Goal: Task Accomplishment & Management: Manage account settings

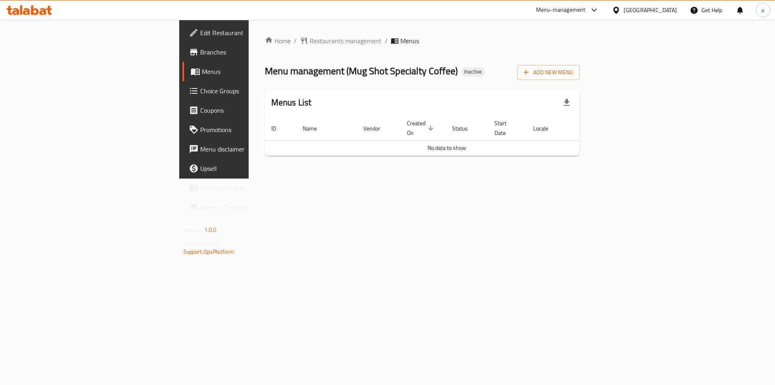
click at [202, 68] on span "Menus" at bounding box center [252, 72] width 101 height 10
click at [572, 104] on icon "button" at bounding box center [567, 103] width 10 height 10
click at [580, 78] on button "Add New Menu" at bounding box center [548, 72] width 63 height 15
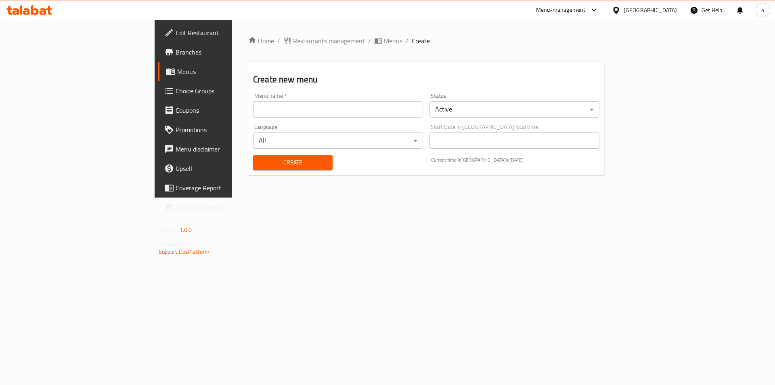
click at [253, 107] on input "text" at bounding box center [338, 109] width 170 height 16
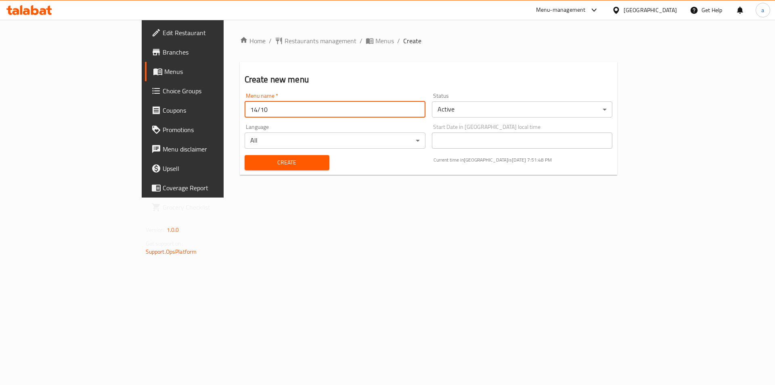
type input "14/10"
click at [245, 155] on button "Create" at bounding box center [287, 162] width 85 height 15
click at [375, 43] on span "Menus" at bounding box center [384, 41] width 19 height 10
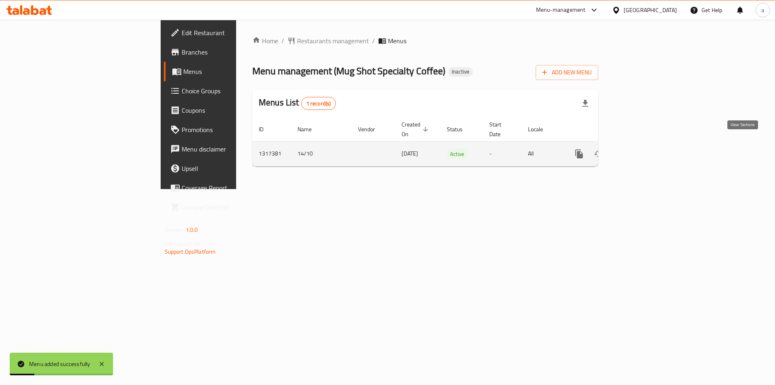
click at [647, 144] on link "enhanced table" at bounding box center [637, 153] width 19 height 19
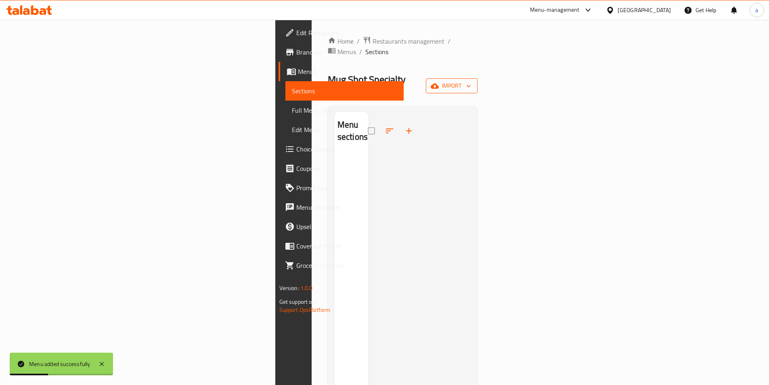
click at [471, 81] on span "import" at bounding box center [451, 86] width 39 height 10
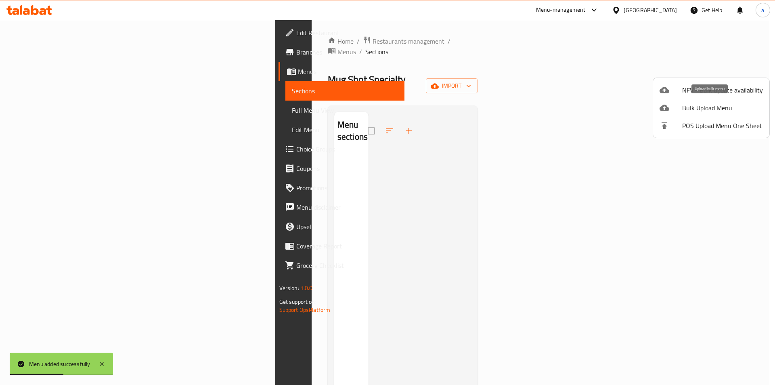
click at [673, 103] on div at bounding box center [671, 108] width 23 height 10
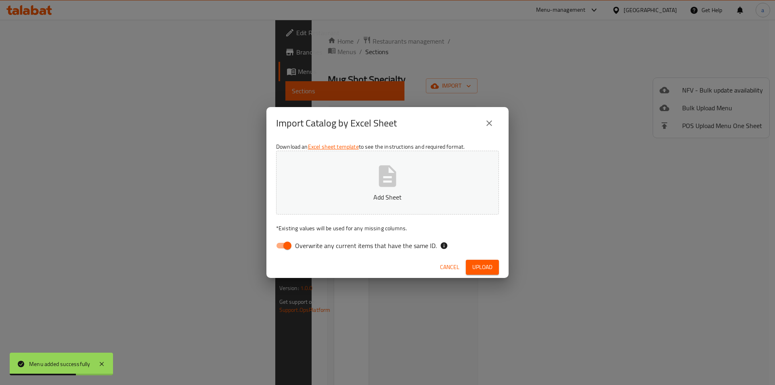
click at [283, 245] on input "Overwrite any current items that have the same ID." at bounding box center [287, 245] width 46 height 15
checkbox input "false"
click at [354, 203] on button "Add Sheet" at bounding box center [387, 183] width 223 height 64
click at [486, 262] on span "Upload" at bounding box center [482, 267] width 20 height 10
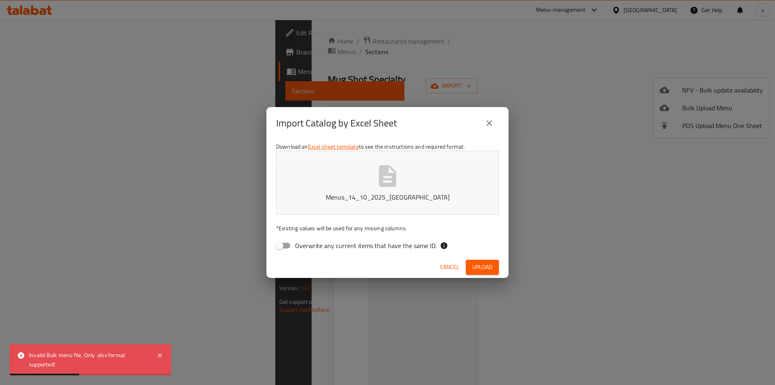
click at [343, 180] on button "Menus_14_10_2025_[GEOGRAPHIC_DATA]" at bounding box center [387, 183] width 223 height 64
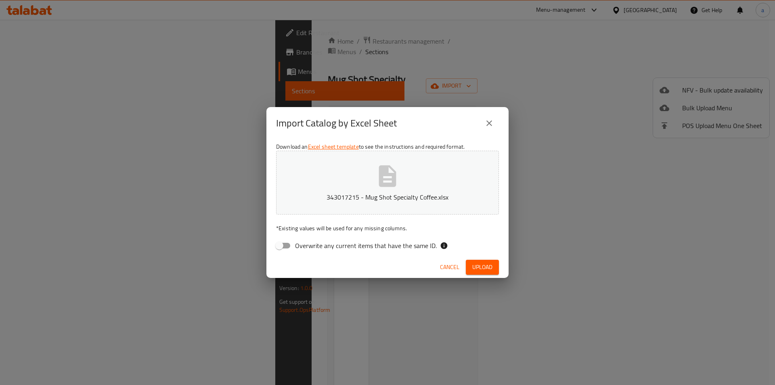
click at [474, 268] on span "Upload" at bounding box center [482, 267] width 20 height 10
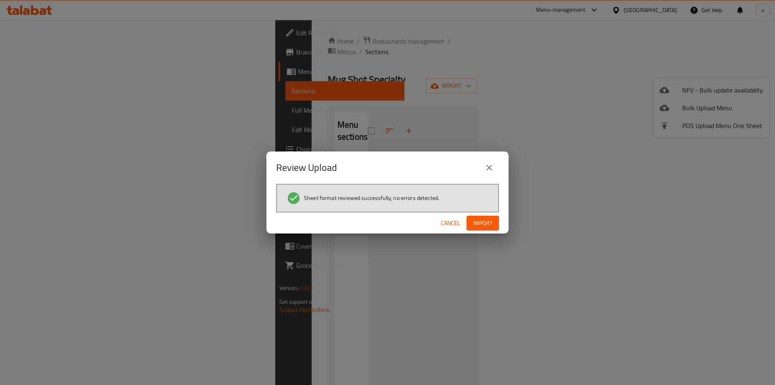
drag, startPoint x: 482, startPoint y: 217, endPoint x: 454, endPoint y: 219, distance: 28.0
click at [482, 217] on button "Import" at bounding box center [483, 223] width 32 height 15
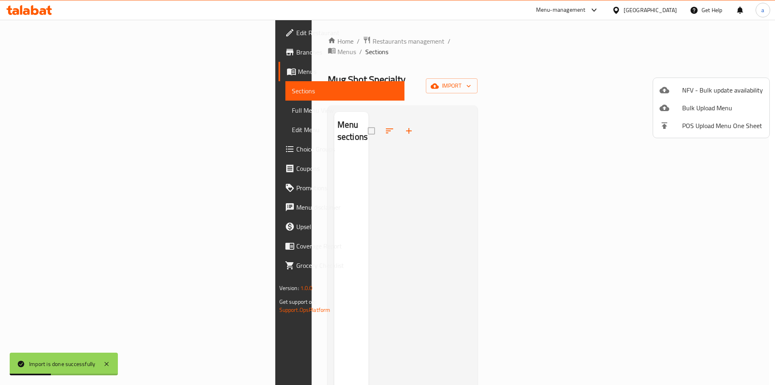
click at [48, 94] on div at bounding box center [387, 192] width 775 height 385
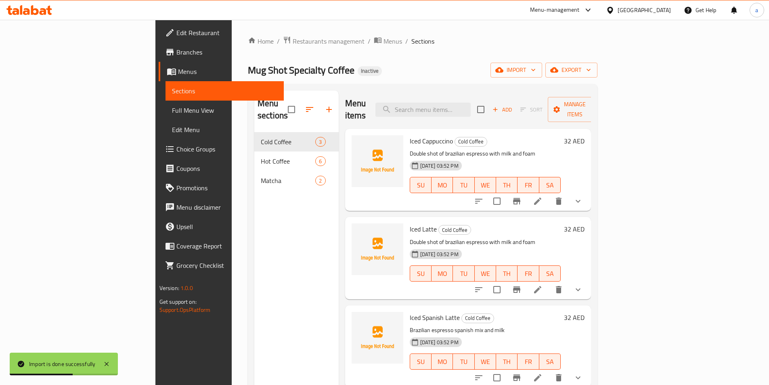
click at [172, 105] on span "Full Menu View" at bounding box center [224, 110] width 105 height 10
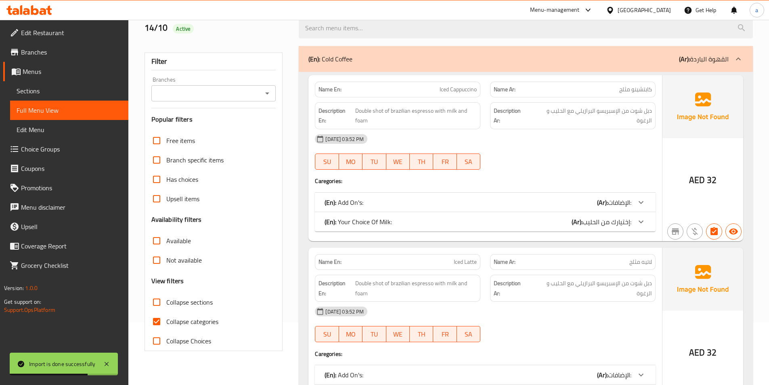
scroll to position [81, 0]
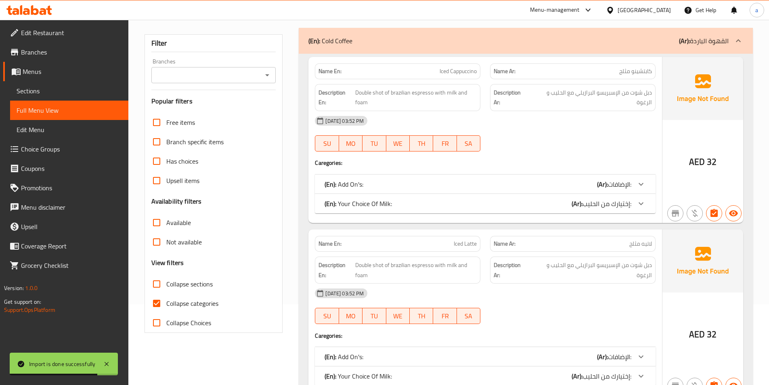
click at [167, 300] on span "Collapse categories" at bounding box center [192, 303] width 52 height 10
click at [166, 300] on input "Collapse categories" at bounding box center [156, 303] width 19 height 19
checkbox input "false"
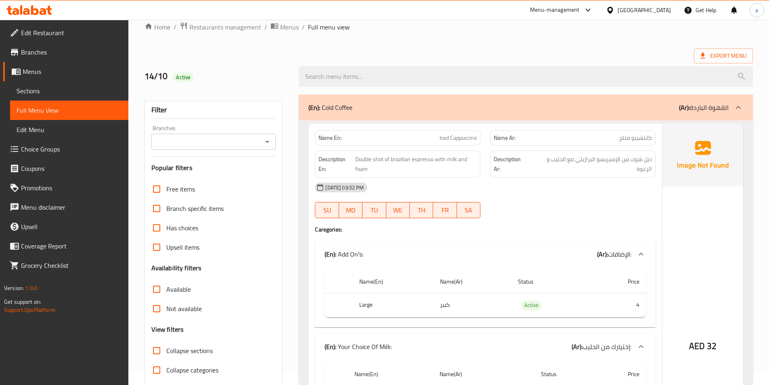
scroll to position [0, 0]
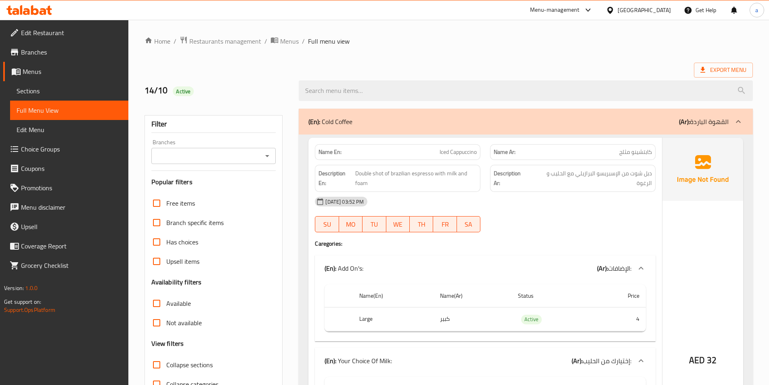
click at [620, 145] on div "Name Ar: كابتشينو مثلج" at bounding box center [573, 152] width 166 height 16
click at [627, 156] on span "كابتشينو مثلج" at bounding box center [635, 152] width 33 height 8
click at [445, 159] on div "Name En: Iced Cappuccino" at bounding box center [398, 152] width 166 height 16
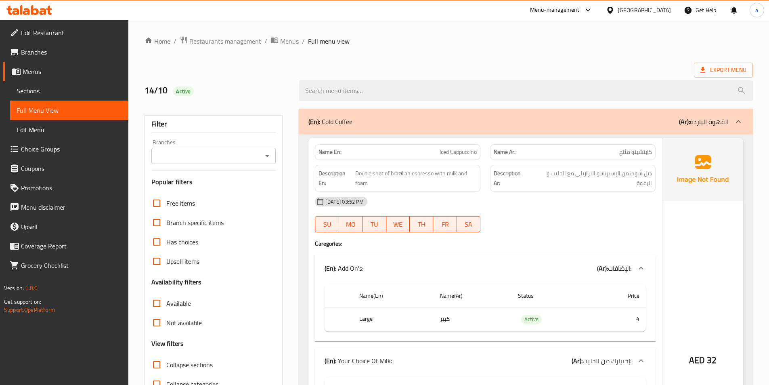
click at [452, 152] on span "Iced Cappuccino" at bounding box center [458, 152] width 37 height 8
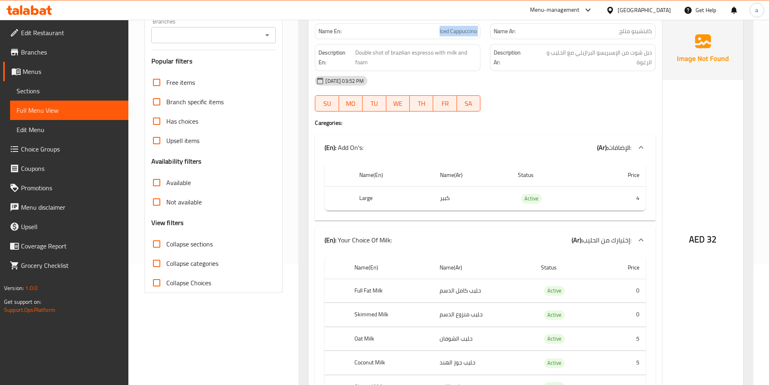
scroll to position [121, 0]
click at [637, 199] on td "4" at bounding box center [619, 198] width 54 height 24
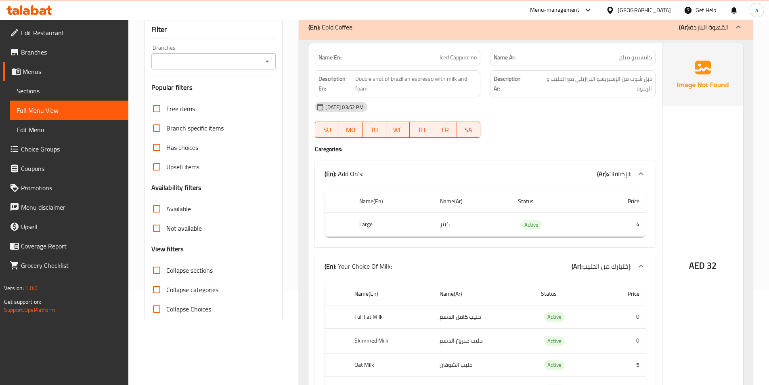
scroll to position [81, 0]
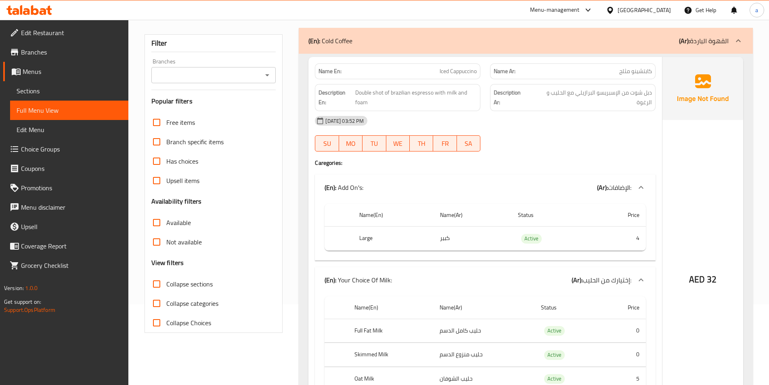
click at [631, 189] on div at bounding box center [640, 187] width 19 height 19
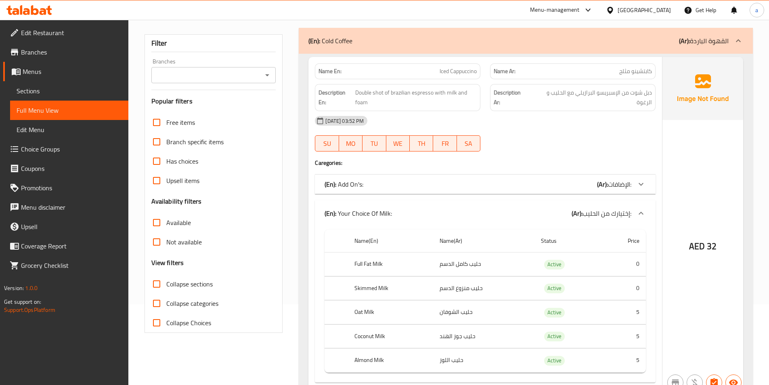
click at [631, 189] on div "(En): Add On's: (Ar): الإضافات:" at bounding box center [485, 183] width 341 height 19
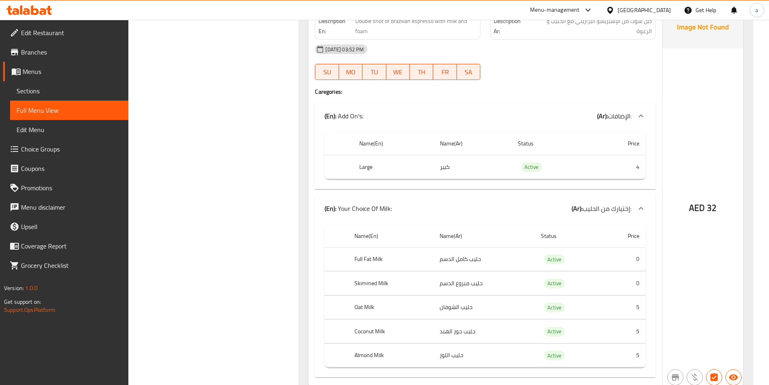
scroll to position [485, 0]
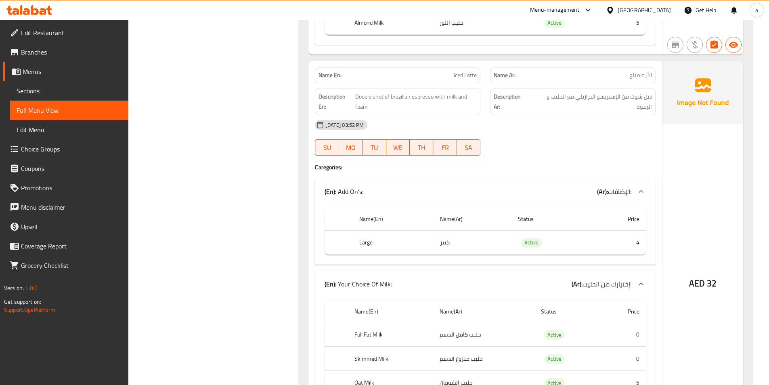
click at [583, 58] on div "Name En: Iced Cappuccino Name Ar: كابتشينو مثلج Description En: Double shot of …" at bounding box center [526, 263] width 454 height 1227
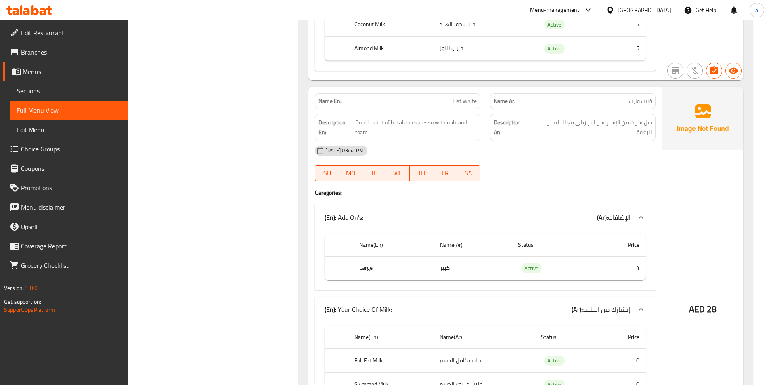
scroll to position [1814, 0]
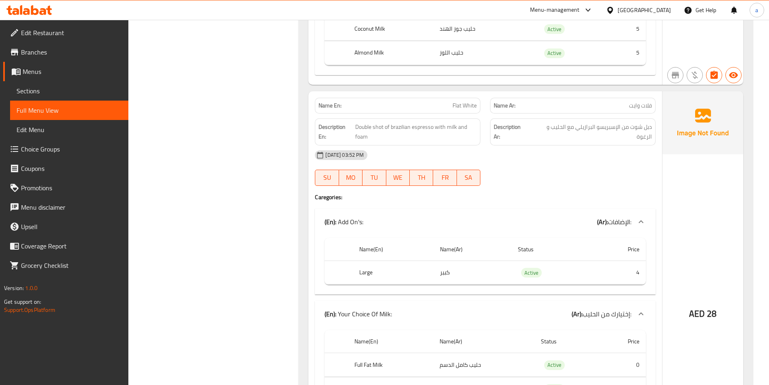
click at [629, 106] on p "Name Ar: فلات وايت" at bounding box center [573, 105] width 158 height 8
click at [632, 106] on span "فلات وايت" at bounding box center [640, 105] width 23 height 8
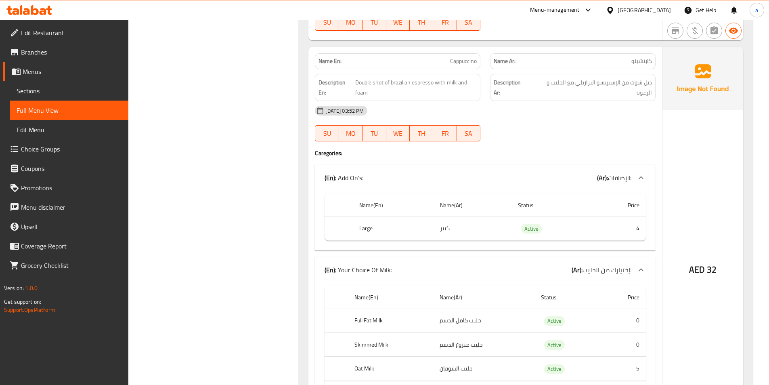
scroll to position [1525, 0]
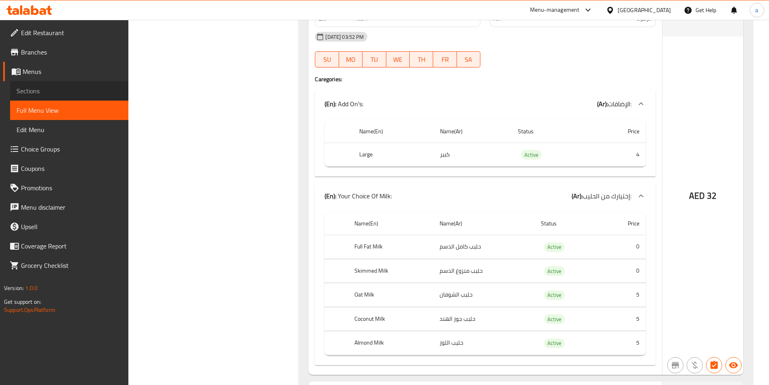
click at [31, 93] on span "Sections" at bounding box center [69, 91] width 105 height 10
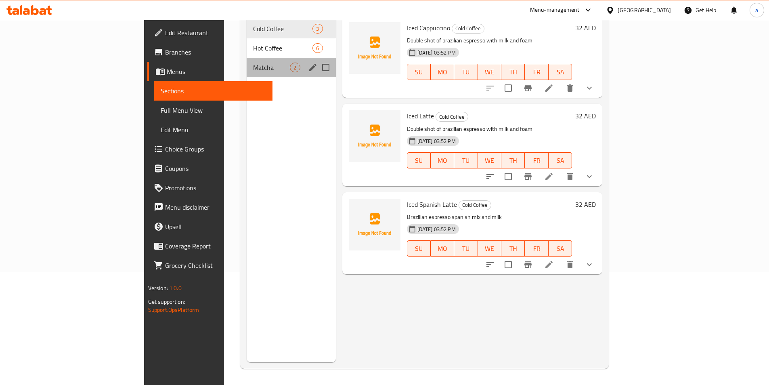
click at [247, 61] on div "Matcha 2" at bounding box center [291, 67] width 89 height 19
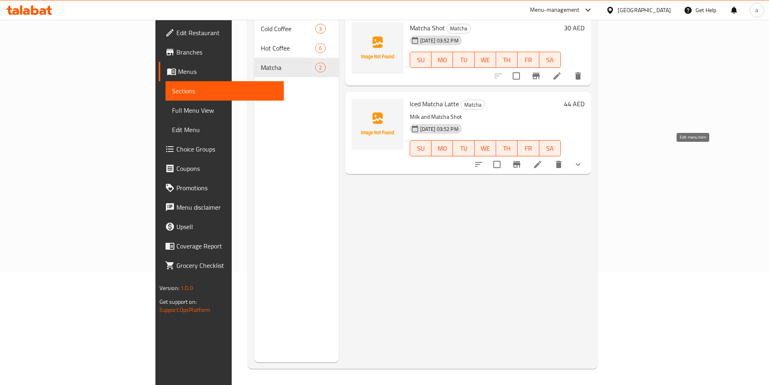
click at [543, 159] on icon at bounding box center [538, 164] width 10 height 10
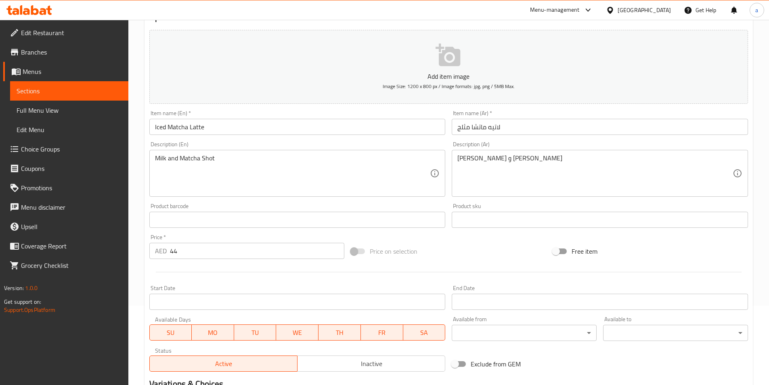
scroll to position [78, 0]
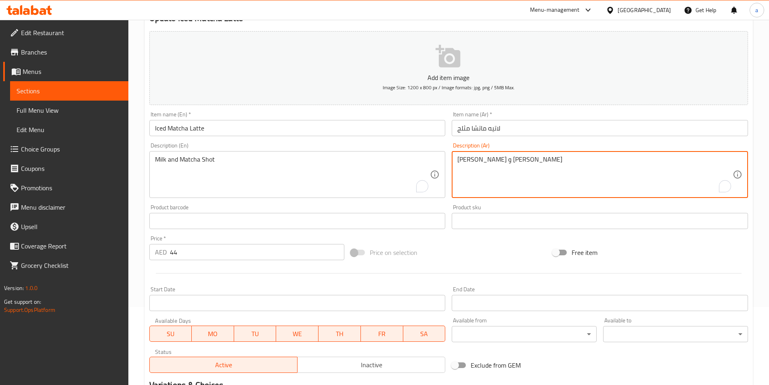
drag, startPoint x: 507, startPoint y: 162, endPoint x: 533, endPoint y: 161, distance: 26.2
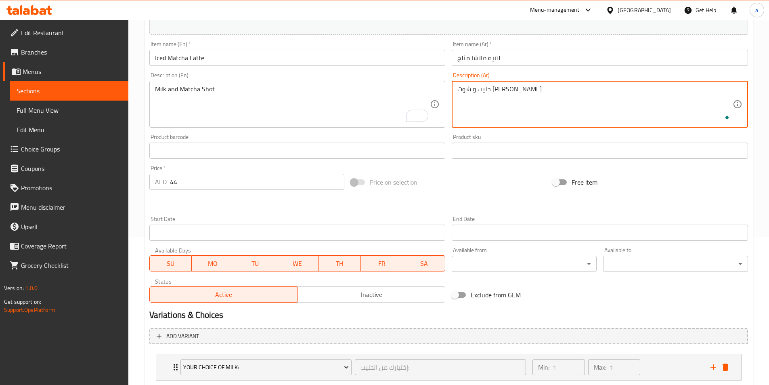
scroll to position [199, 0]
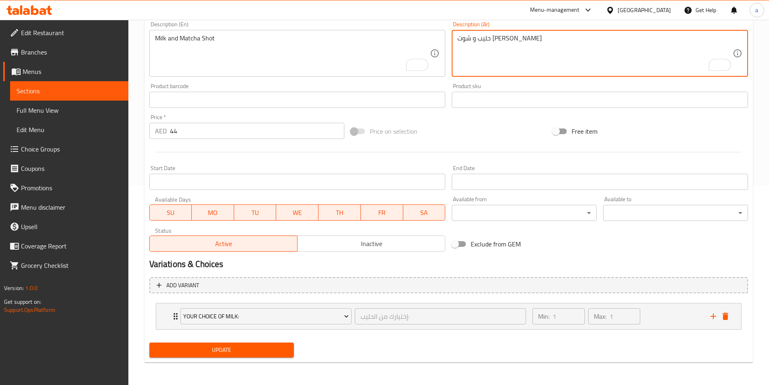
type textarea "حليب و شوت [PERSON_NAME]"
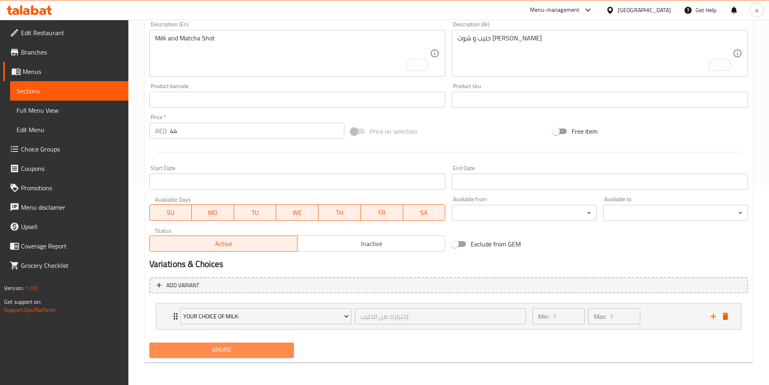
click at [236, 352] on span "Update" at bounding box center [222, 350] width 132 height 10
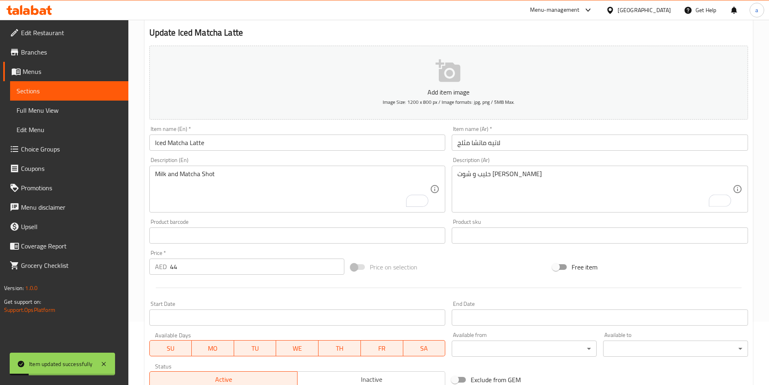
scroll to position [0, 0]
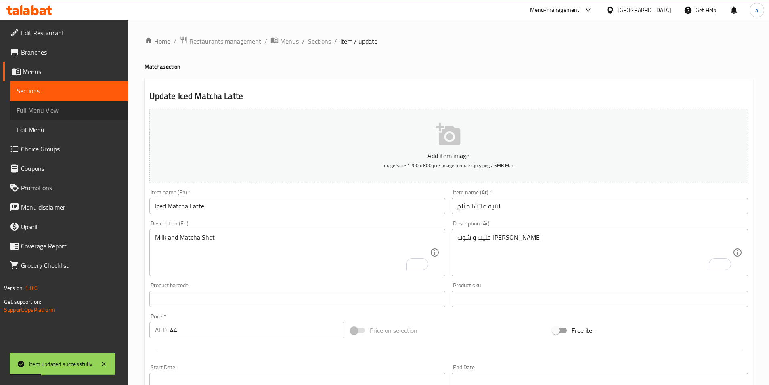
click at [34, 117] on link "Full Menu View" at bounding box center [69, 110] width 118 height 19
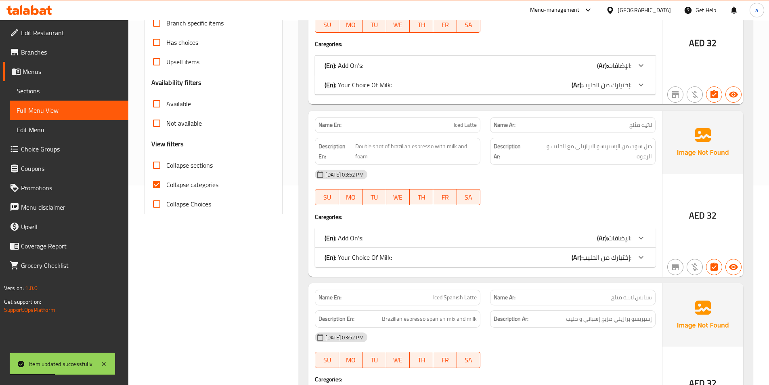
scroll to position [202, 0]
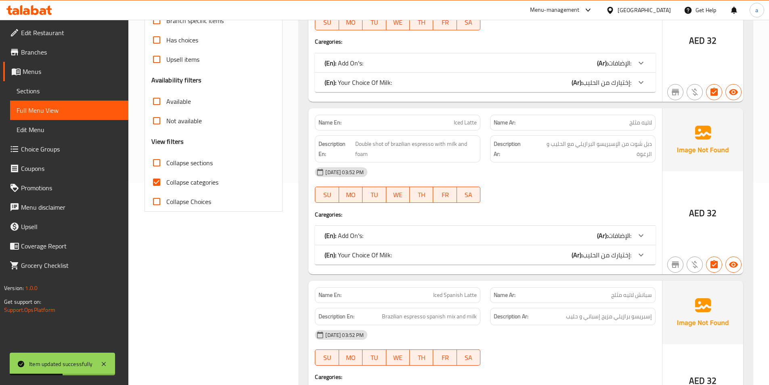
click at [182, 187] on span "Collapse categories" at bounding box center [192, 182] width 52 height 10
click at [166, 188] on input "Collapse categories" at bounding box center [156, 181] width 19 height 19
checkbox input "false"
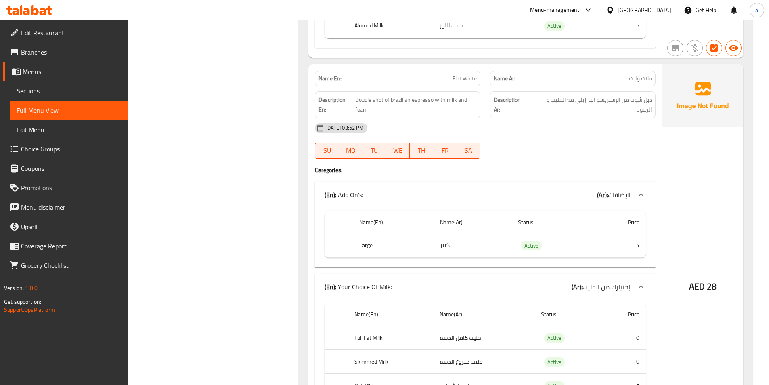
scroll to position [1807, 0]
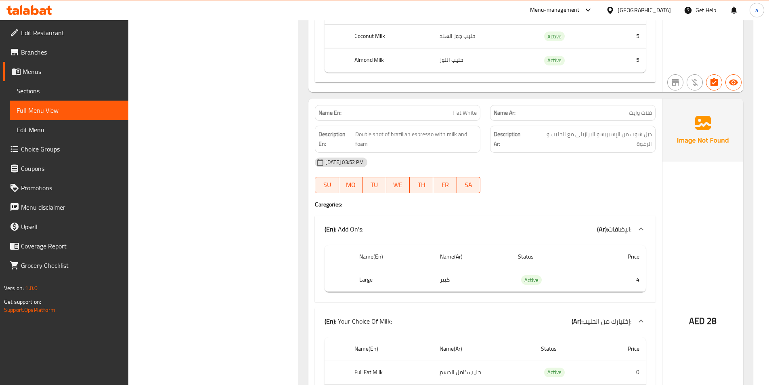
click at [638, 10] on div "[GEOGRAPHIC_DATA]" at bounding box center [644, 10] width 53 height 9
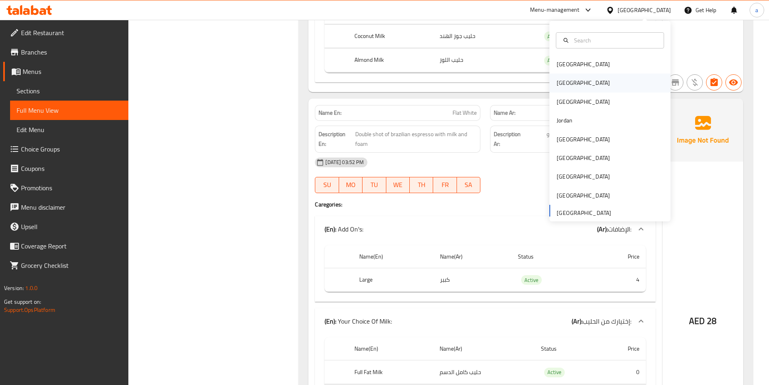
click at [560, 86] on div "[GEOGRAPHIC_DATA]" at bounding box center [583, 82] width 53 height 9
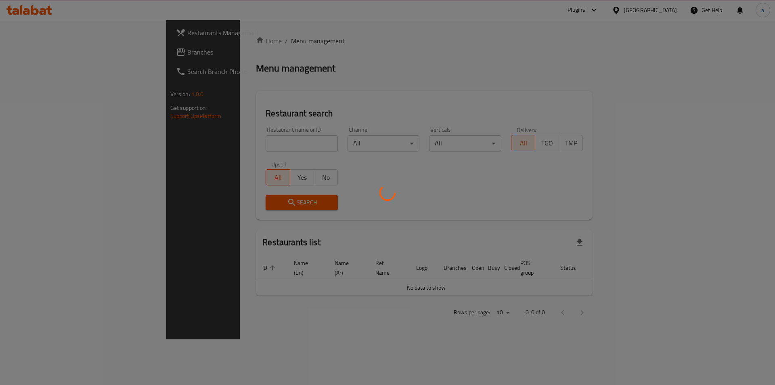
click at [39, 59] on div at bounding box center [387, 192] width 775 height 385
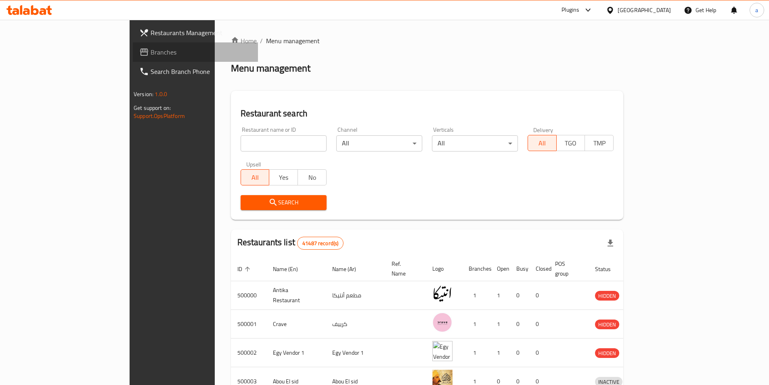
click at [151, 57] on span "Branches" at bounding box center [201, 52] width 101 height 10
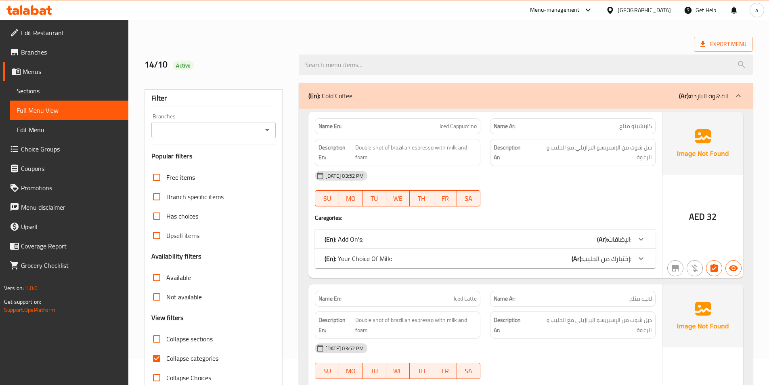
scroll to position [40, 0]
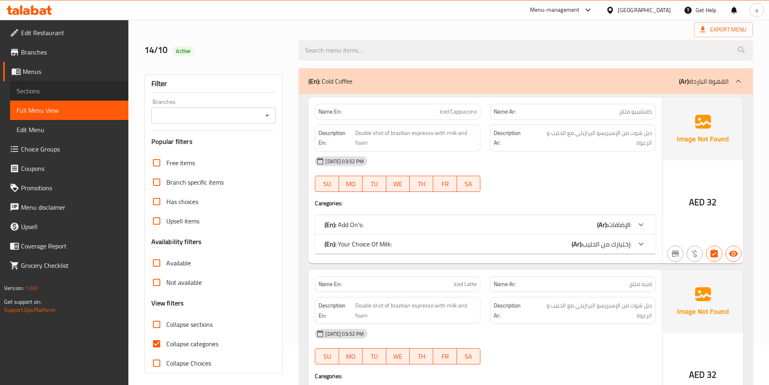
click at [65, 89] on span "Sections" at bounding box center [69, 91] width 105 height 10
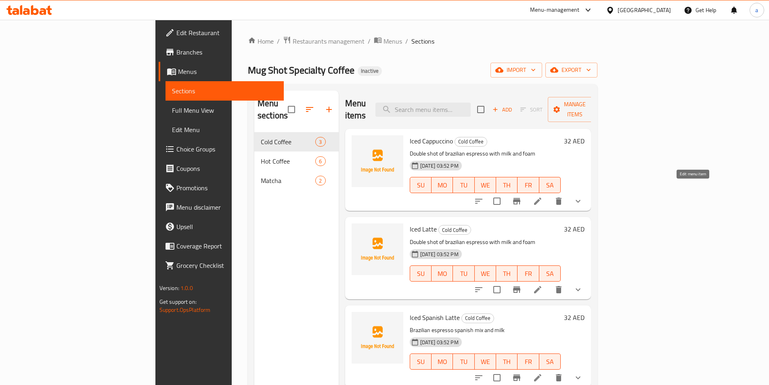
click at [541, 197] on icon at bounding box center [537, 200] width 7 height 7
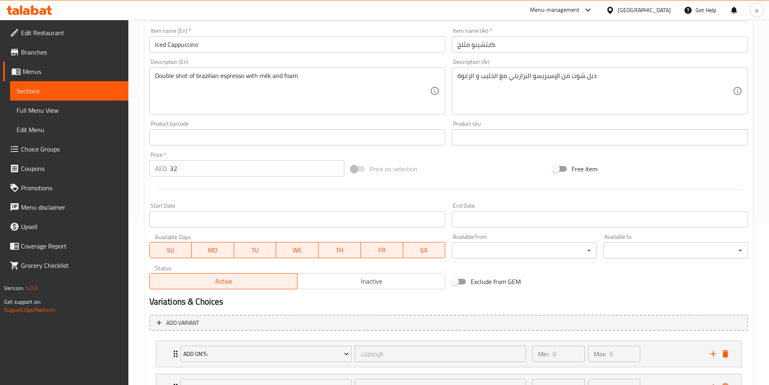
scroll to position [232, 0]
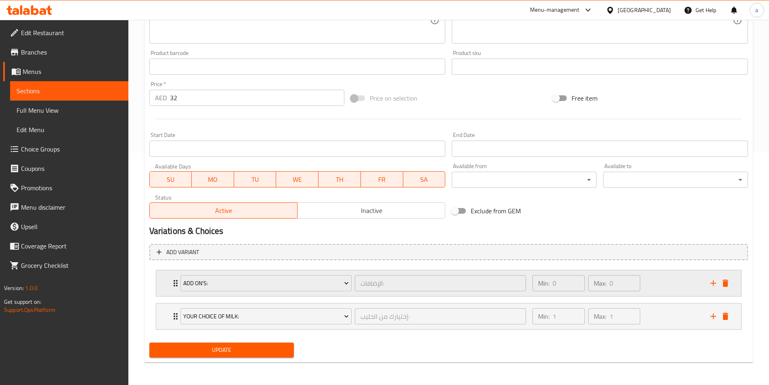
click at [680, 279] on div "Min: 0 ​ Max: 0 ​" at bounding box center [617, 283] width 178 height 26
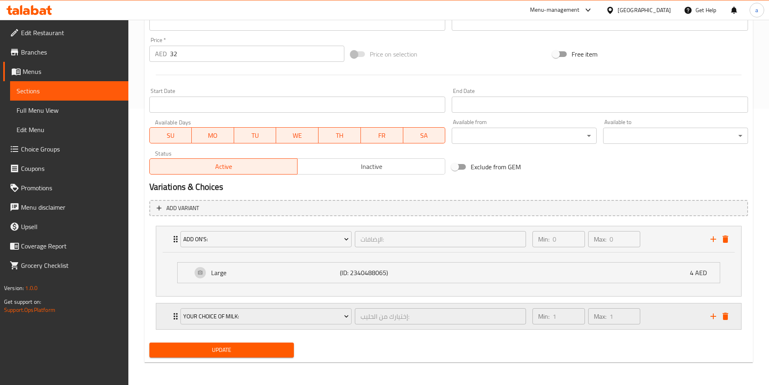
click at [667, 323] on div "Min: 1 ​ Max: 1 ​" at bounding box center [617, 316] width 178 height 26
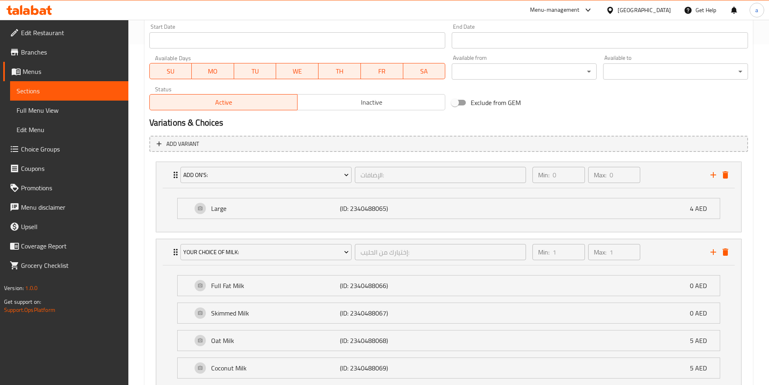
scroll to position [429, 0]
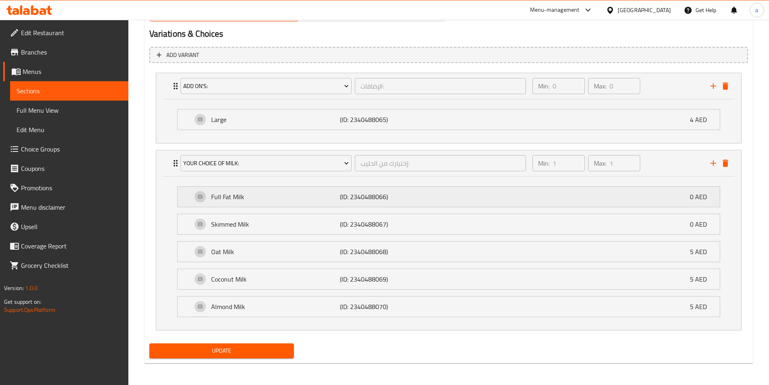
click at [203, 199] on div "Full Fat Milk (ID: 2340488066) 0 AED" at bounding box center [451, 197] width 518 height 20
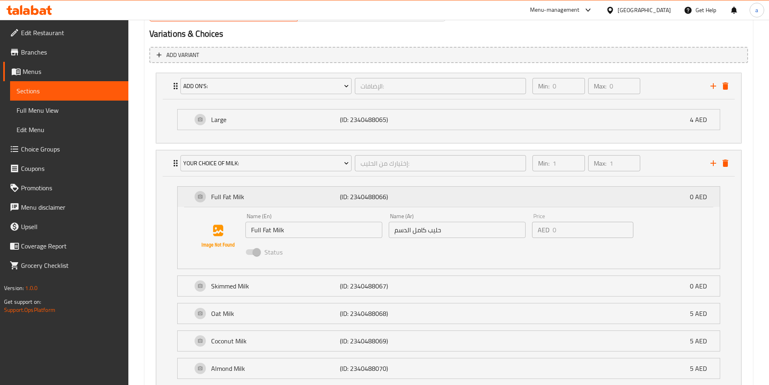
click at [202, 199] on div "Full Fat Milk (ID: 2340488066) 0 AED" at bounding box center [451, 197] width 518 height 20
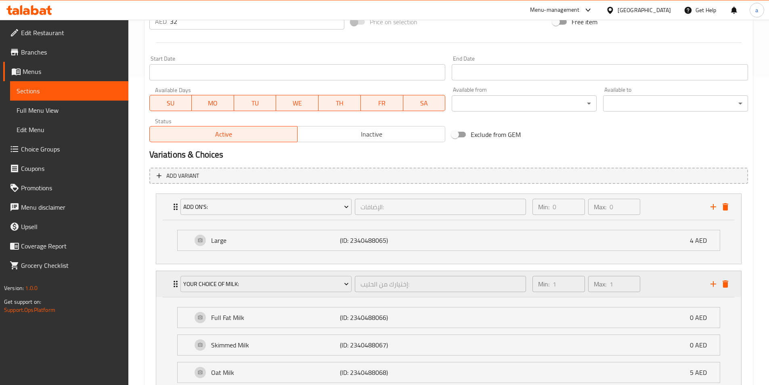
scroll to position [430, 0]
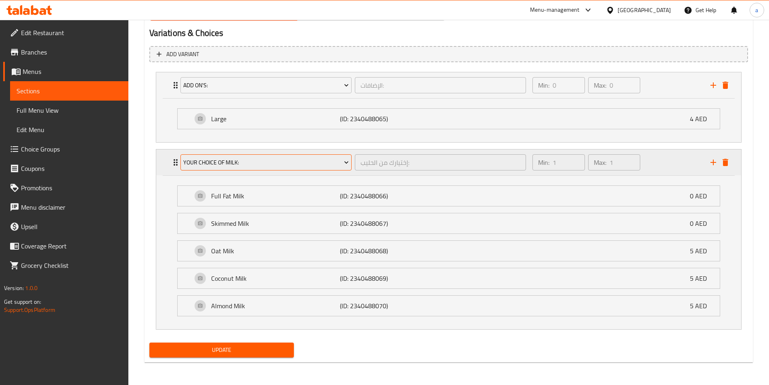
click at [351, 163] on button "Your Choice Of Milk:" at bounding box center [265, 162] width 171 height 16
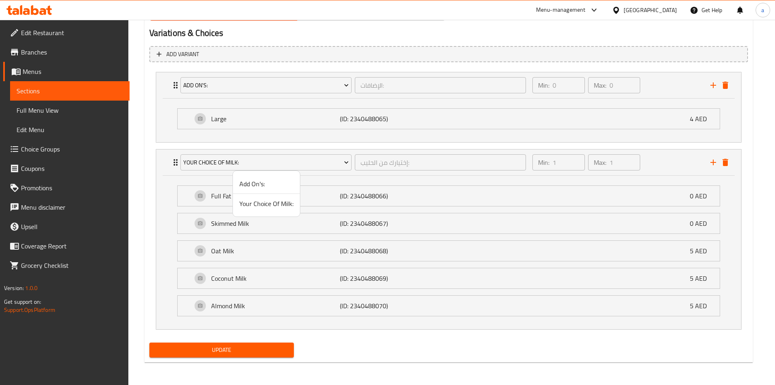
click at [350, 163] on div at bounding box center [387, 192] width 775 height 385
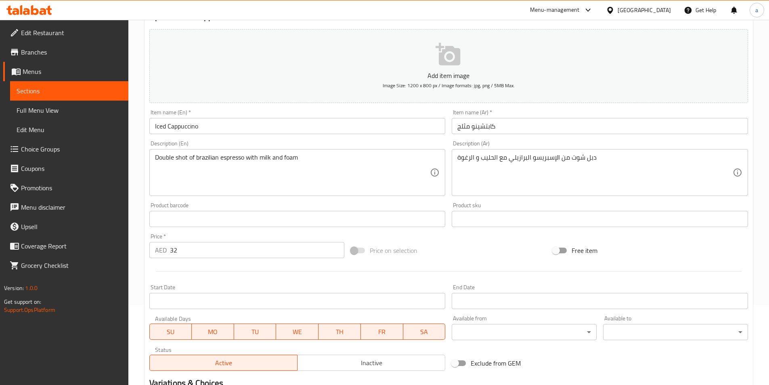
scroll to position [40, 0]
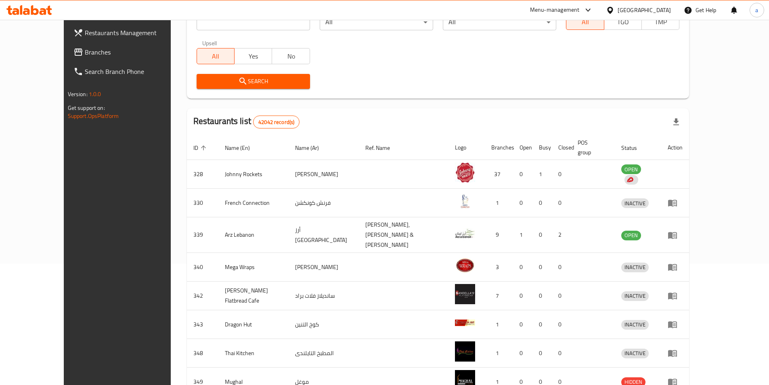
scroll to position [16, 0]
